Goal: Contribute content

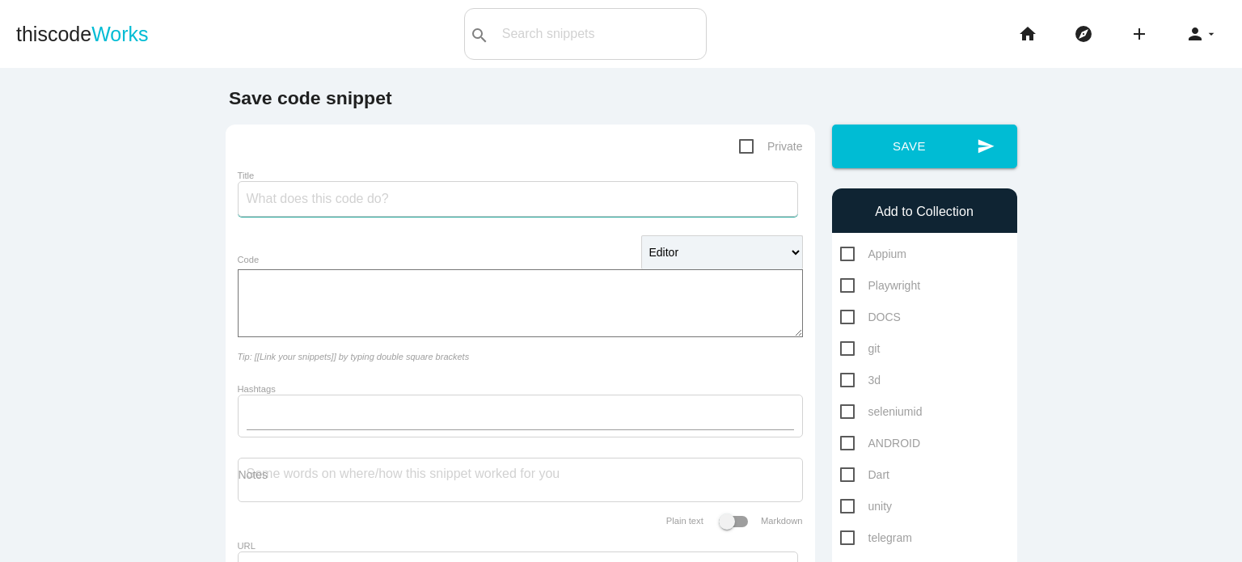
click at [459, 209] on input "Title" at bounding box center [518, 199] width 560 height 36
type input "ئ"
type input "map gemeni"
click at [842, 473] on span "Dart" at bounding box center [864, 475] width 49 height 20
click at [842, 473] on input "Dart" at bounding box center [845, 470] width 11 height 11
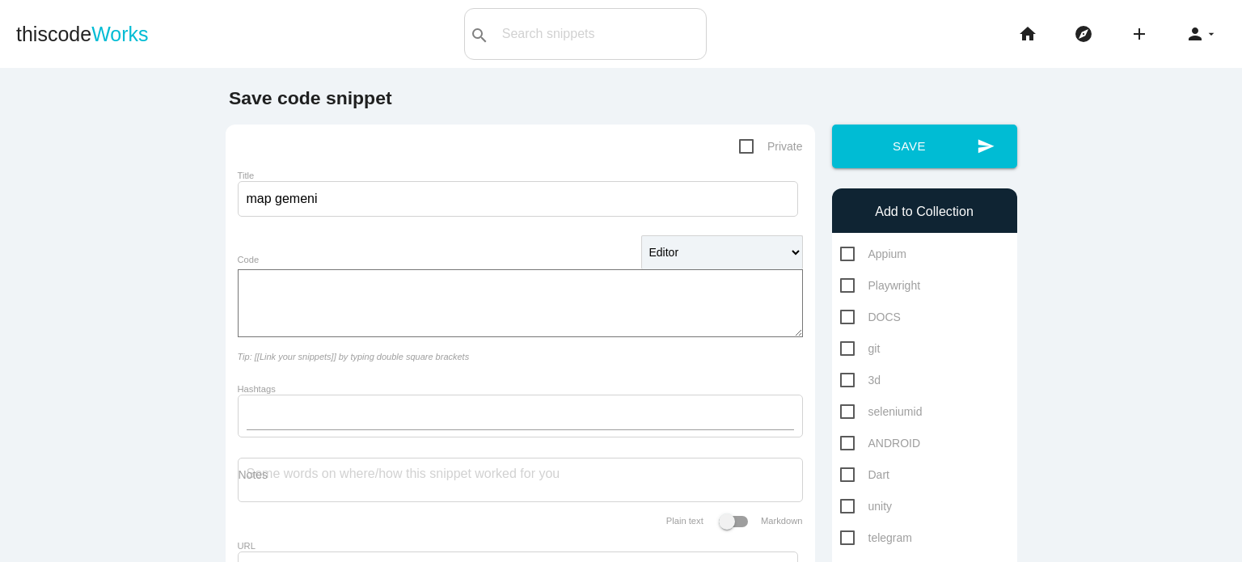
checkbox input "true"
click at [416, 304] on textarea "Code" at bounding box center [520, 303] width 565 height 68
paste textarea "import 'package:flutter/material.dart'; import 'package:flutter_map/flutter_map…"
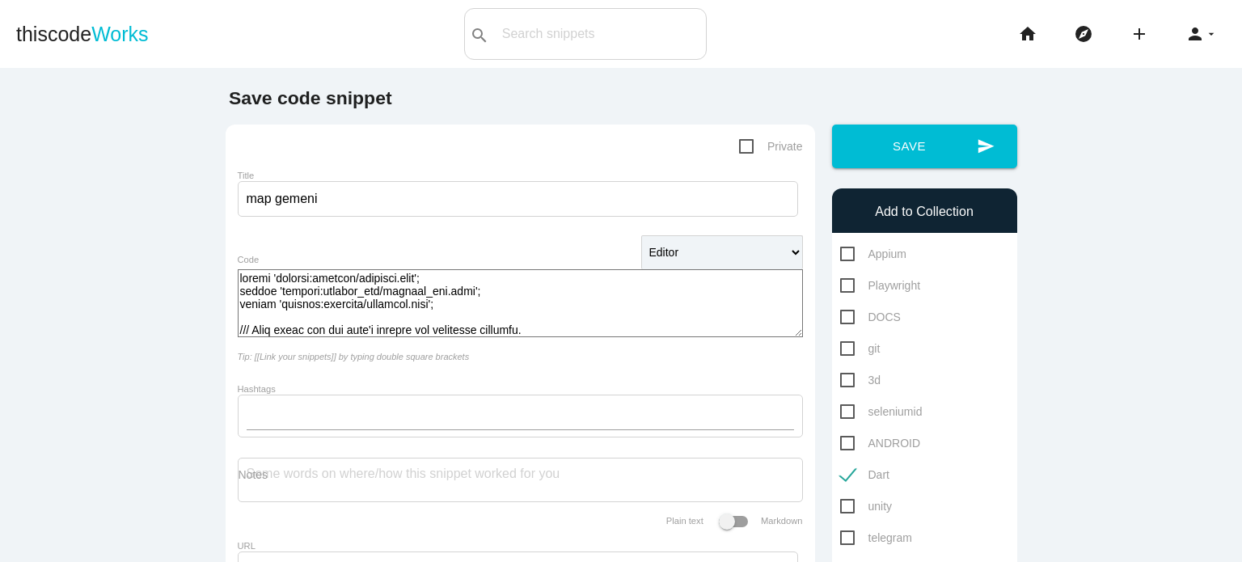
scroll to position [3491, 0]
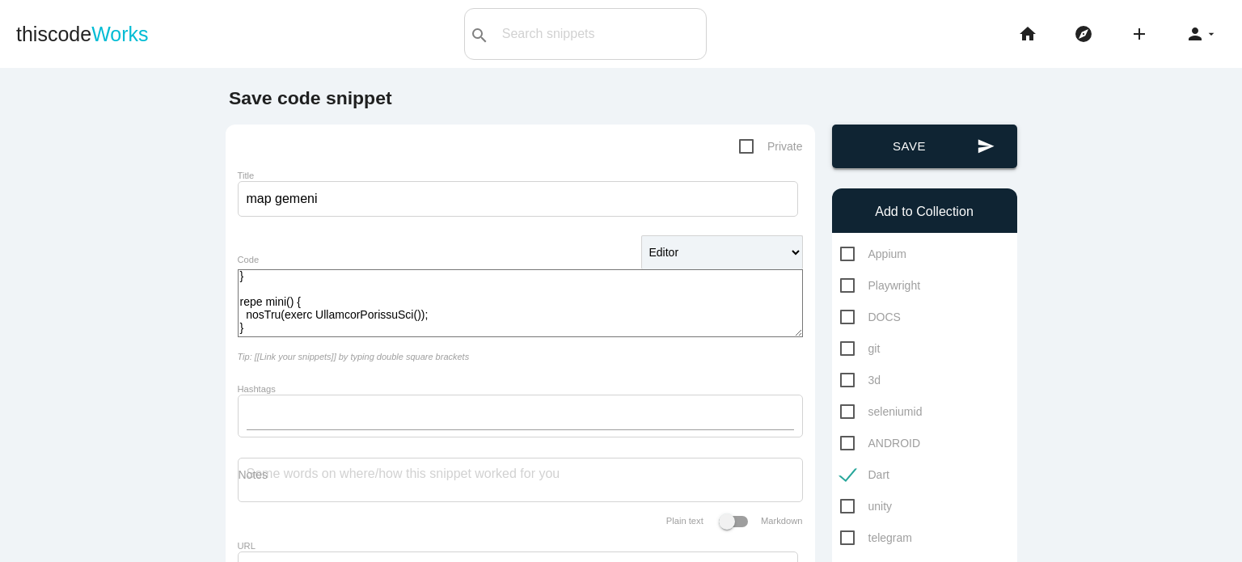
type textarea "import 'package:flutter/material.dart'; import 'package:flutter_map/flutter_map…"
click at [832, 158] on button "send Save" at bounding box center [924, 147] width 185 height 44
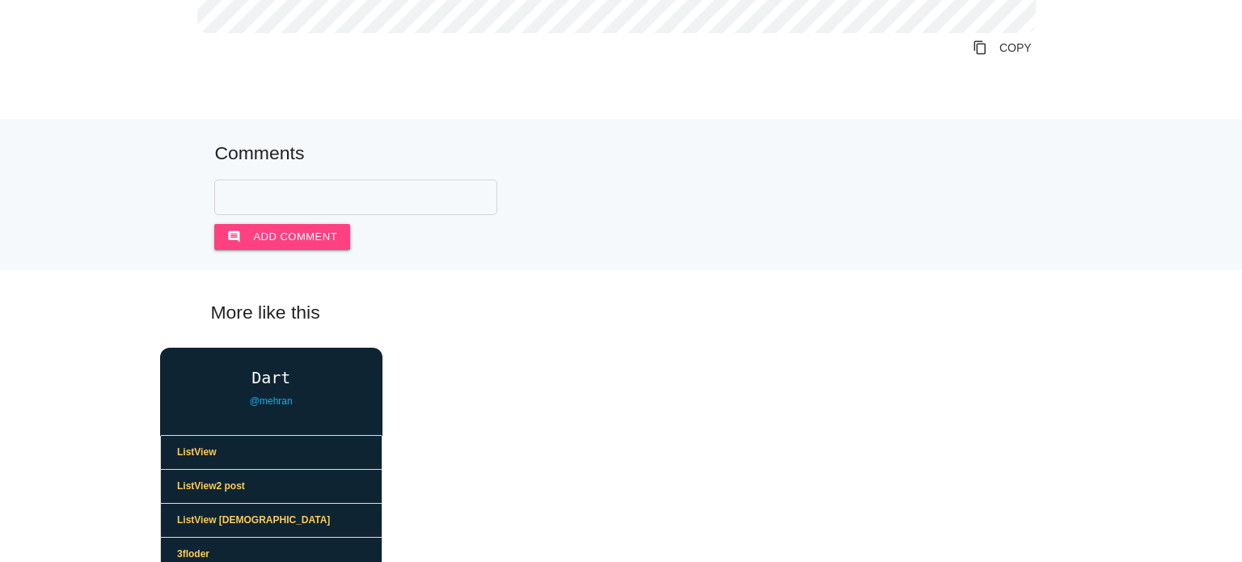
scroll to position [3801, 0]
